Goal: Use online tool/utility: Utilize a website feature to perform a specific function

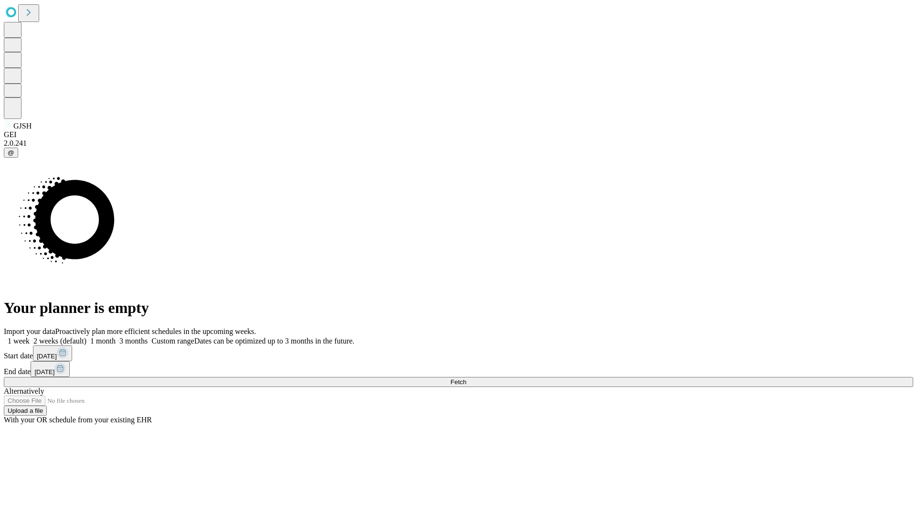
click at [466, 378] on span "Fetch" at bounding box center [458, 381] width 16 height 7
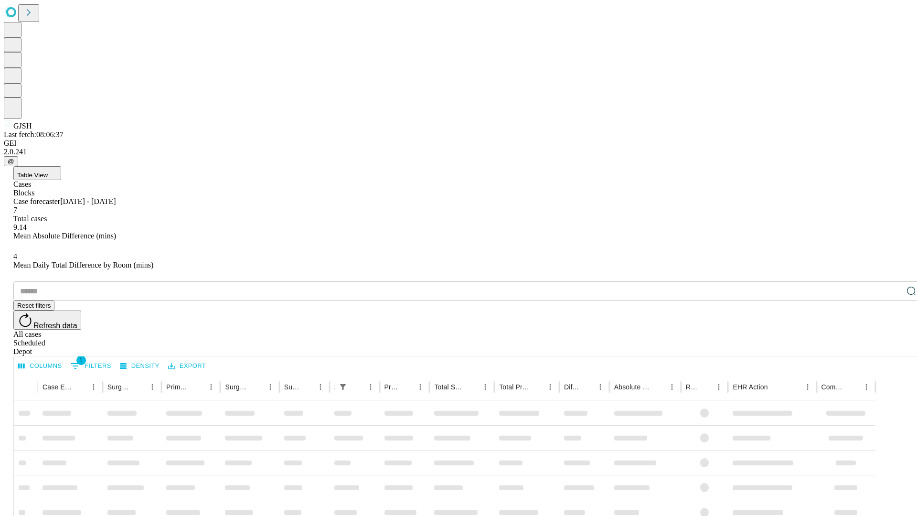
click at [48, 171] on span "Table View" at bounding box center [32, 174] width 31 height 7
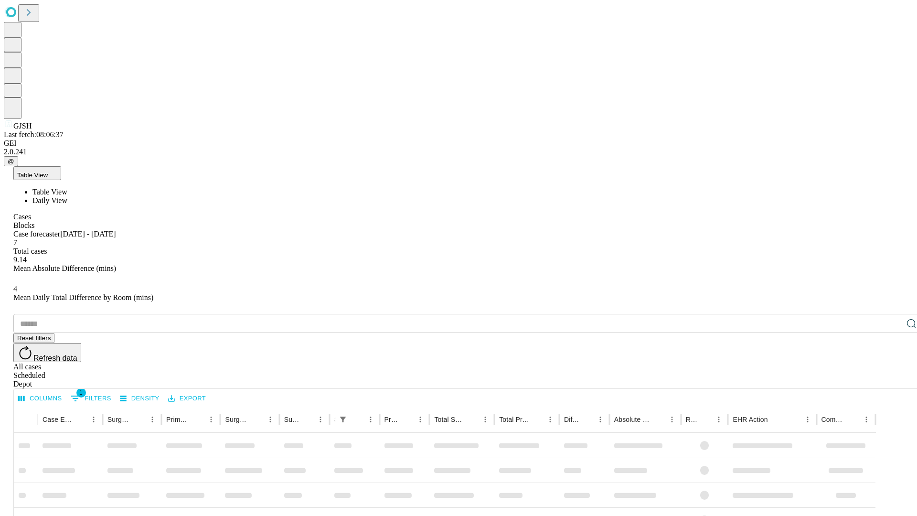
click at [67, 196] on span "Daily View" at bounding box center [49, 200] width 35 height 8
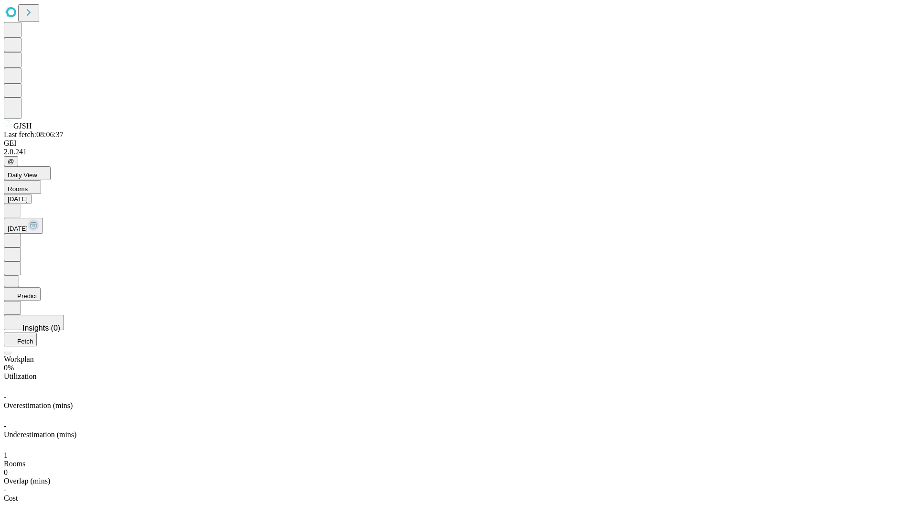
click at [41, 287] on button "Predict" at bounding box center [22, 294] width 37 height 14
